Goal: Transaction & Acquisition: Purchase product/service

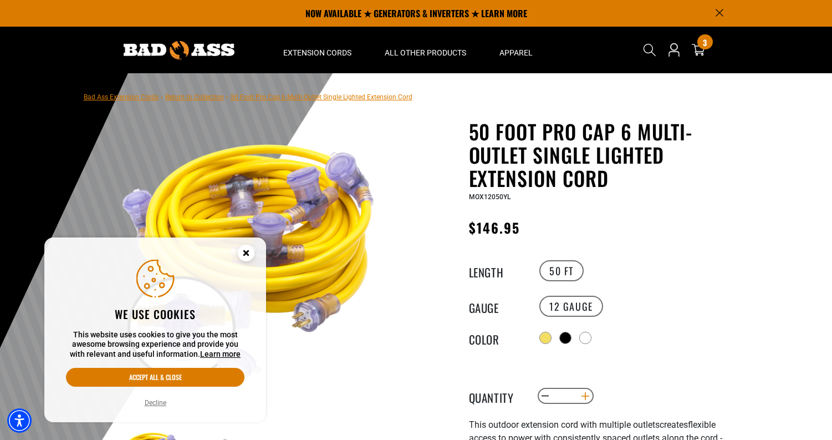
click at [584, 396] on button "Increase quantity for 50 Foot Pro Cap 6 Multi-Outlet Single Lighted Extension C…" at bounding box center [585, 396] width 17 height 19
type input "*"
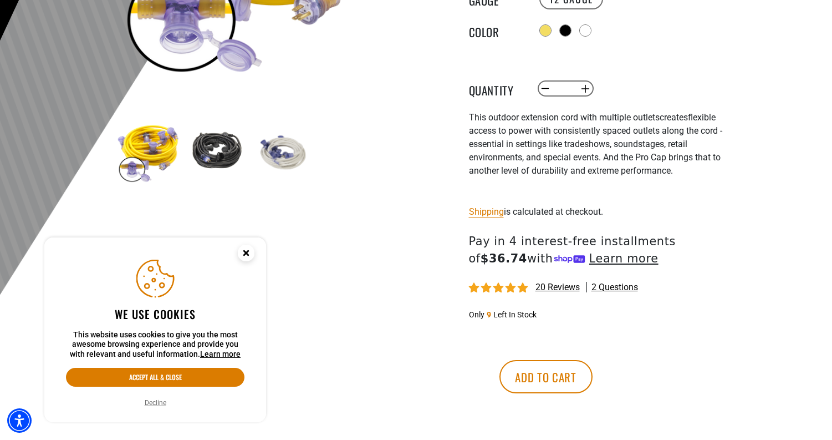
scroll to position [333, 0]
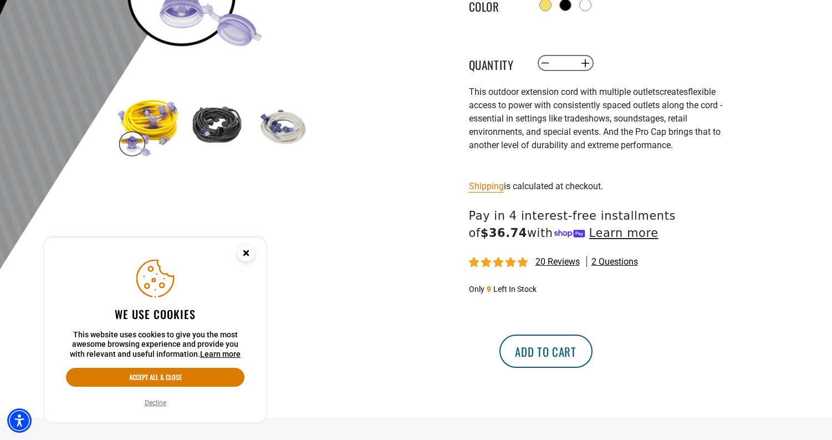
click at [593, 347] on button "Add to cart" at bounding box center [546, 350] width 93 height 33
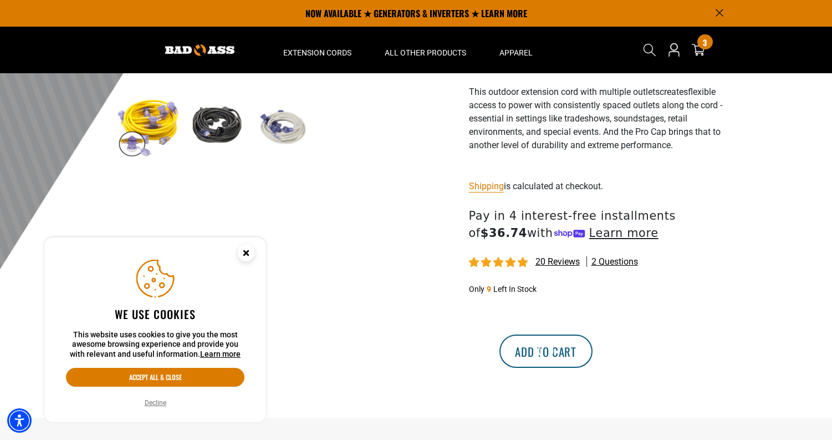
scroll to position [0, 0]
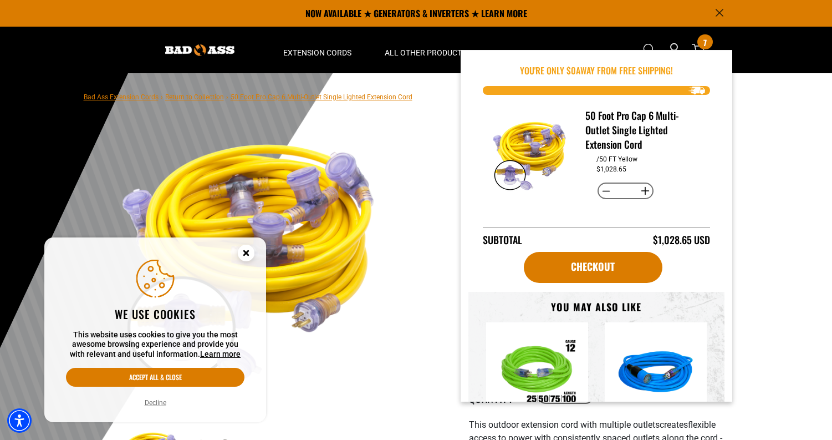
click at [602, 190] on button "Decrease quantity for 50 Foot Pro Cap 6 Multi-Outlet Single Lighted Extension C…" at bounding box center [606, 190] width 17 height 19
type input "*"
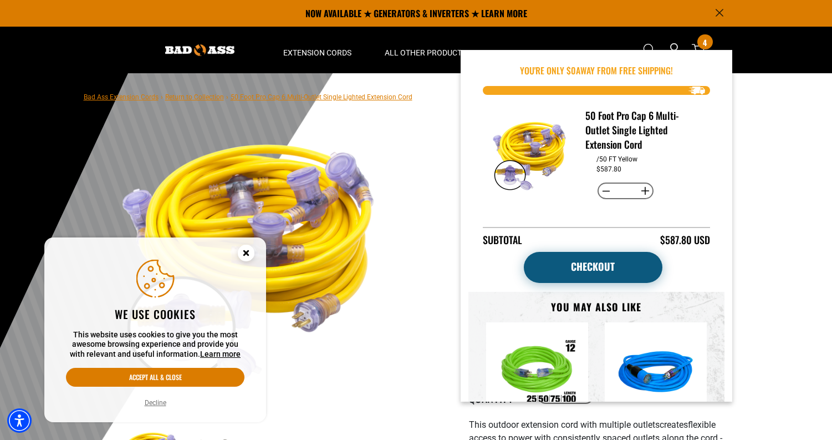
click at [571, 262] on link "Checkout" at bounding box center [593, 267] width 139 height 31
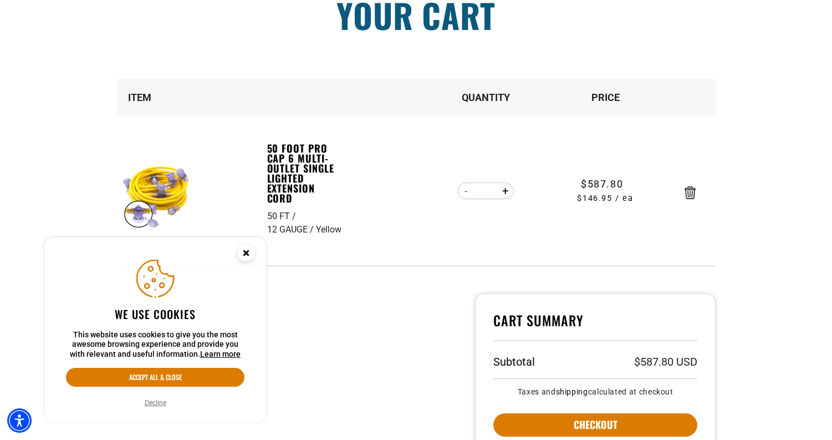
scroll to position [111, 0]
click at [248, 253] on circle "Close this option" at bounding box center [246, 253] width 17 height 17
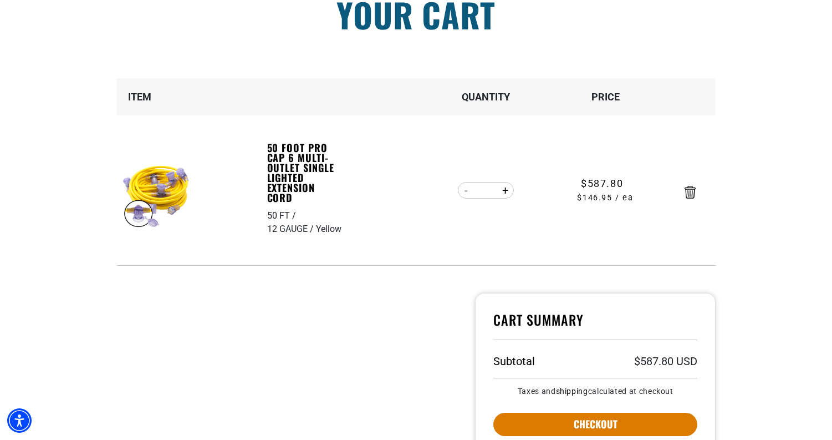
scroll to position [166, 0]
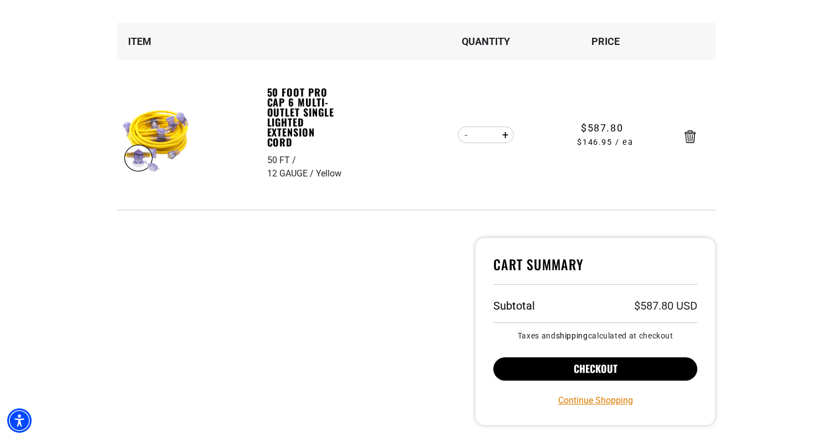
click at [548, 364] on button "Checkout" at bounding box center [596, 368] width 205 height 23
